Goal: Find specific page/section: Find specific page/section

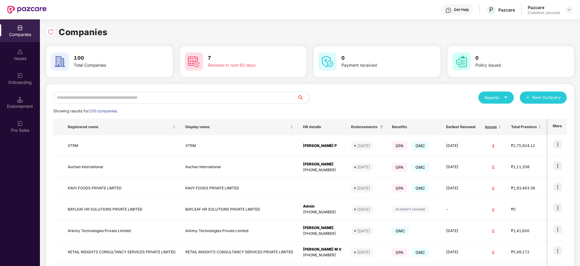
click at [87, 94] on input "text" at bounding box center [175, 97] width 244 height 12
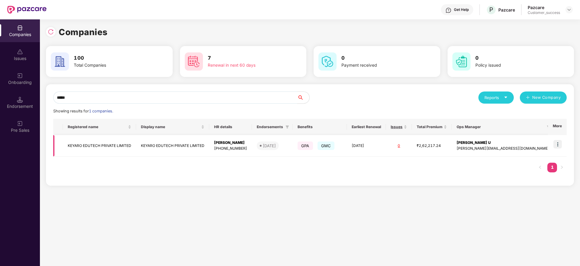
type input "*****"
click at [560, 144] on img at bounding box center [558, 144] width 8 height 8
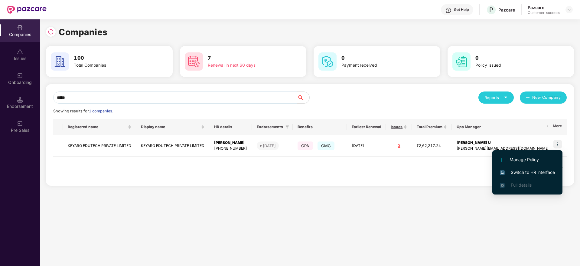
click at [520, 170] on span "Switch to HR interface" at bounding box center [527, 172] width 55 height 7
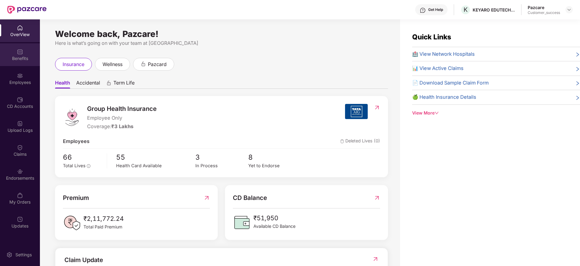
click at [21, 53] on img at bounding box center [20, 52] width 6 height 6
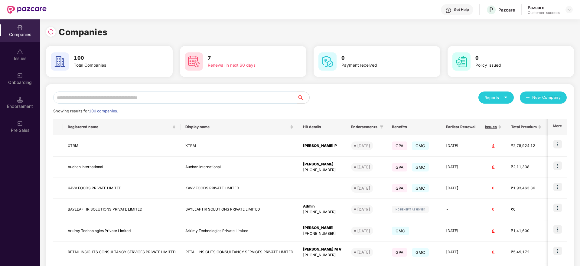
click at [64, 95] on input "text" at bounding box center [175, 97] width 244 height 12
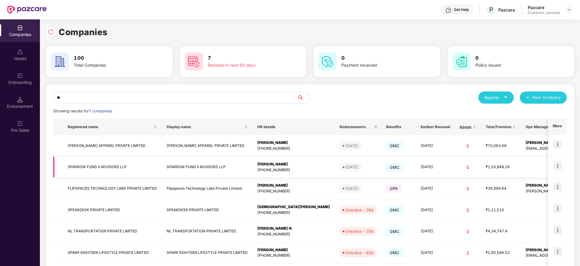
type input "**"
click at [97, 166] on td "SPARROW FUND II ADVISORS LLP" at bounding box center [112, 166] width 99 height 21
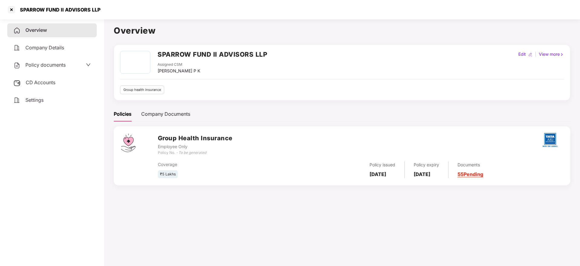
click at [35, 66] on span "Policy documents" at bounding box center [45, 65] width 40 height 6
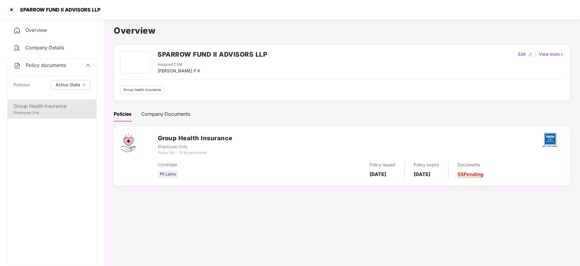
click at [36, 99] on div "Group Health Insurance Employee Only" at bounding box center [52, 108] width 89 height 19
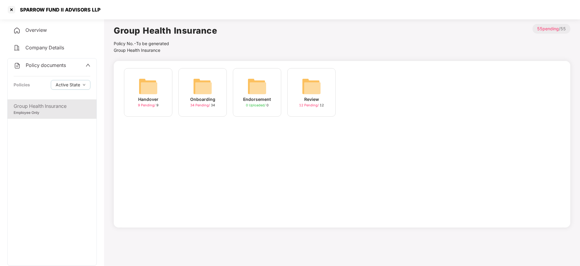
click at [162, 83] on div "Handover 9 Pending / 9" at bounding box center [148, 92] width 48 height 48
